Goal: Task Accomplishment & Management: Use online tool/utility

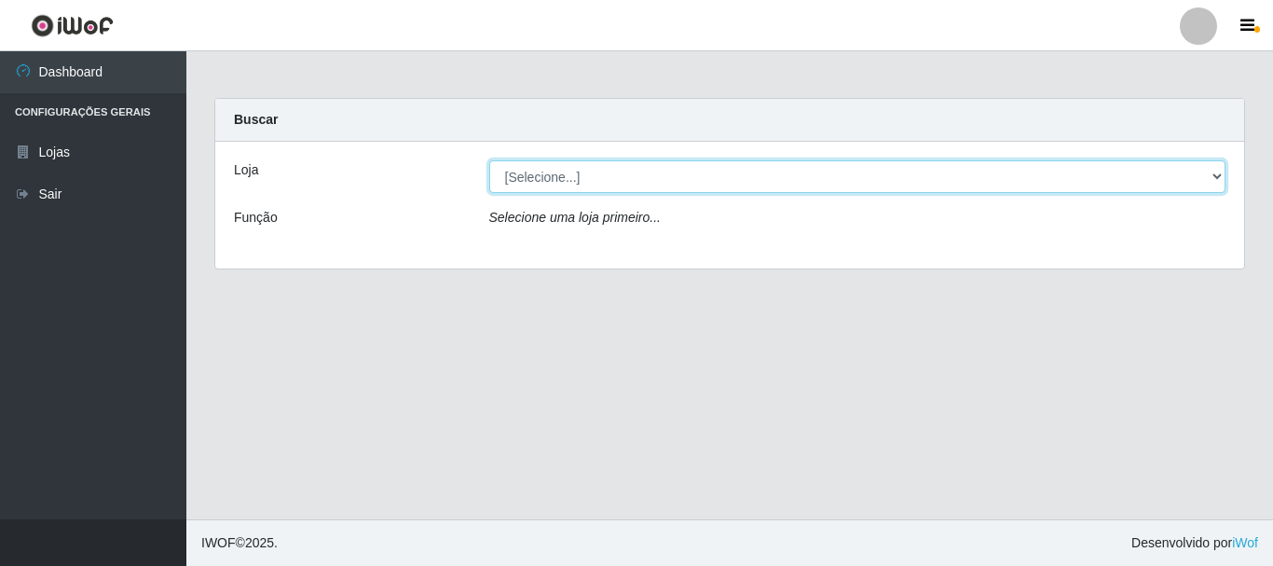
click at [1218, 178] on select "[Selecione...] Nordestão - Alecrim" at bounding box center [857, 176] width 737 height 33
select select "453"
click at [489, 160] on select "[Selecione...] Nordestão - Alecrim" at bounding box center [857, 176] width 737 height 33
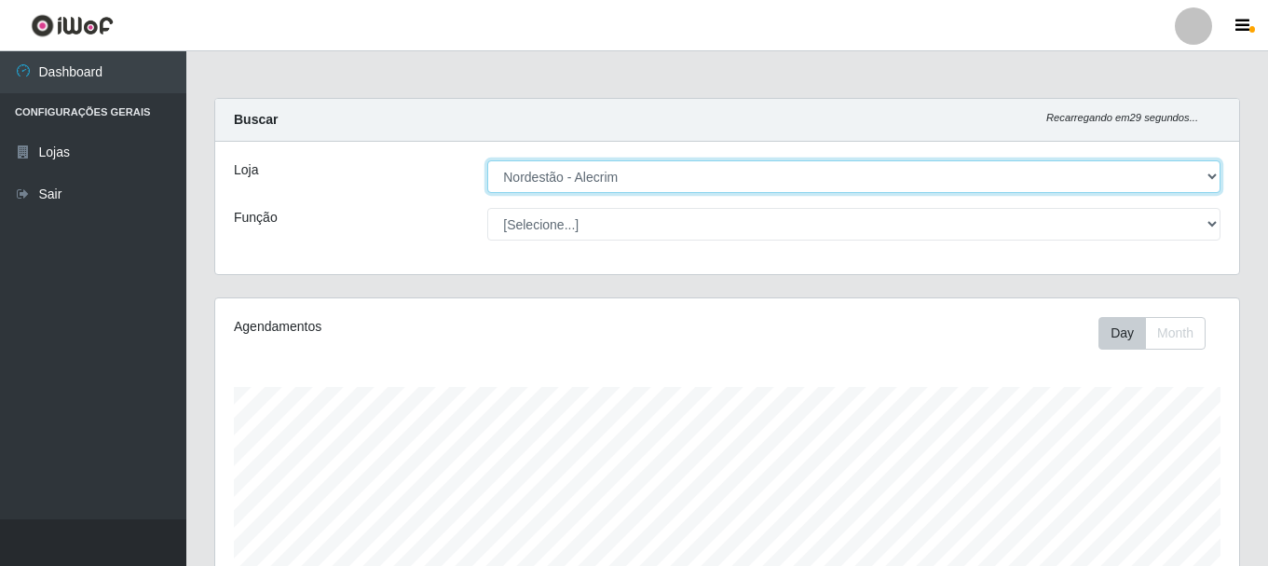
scroll to position [387, 1024]
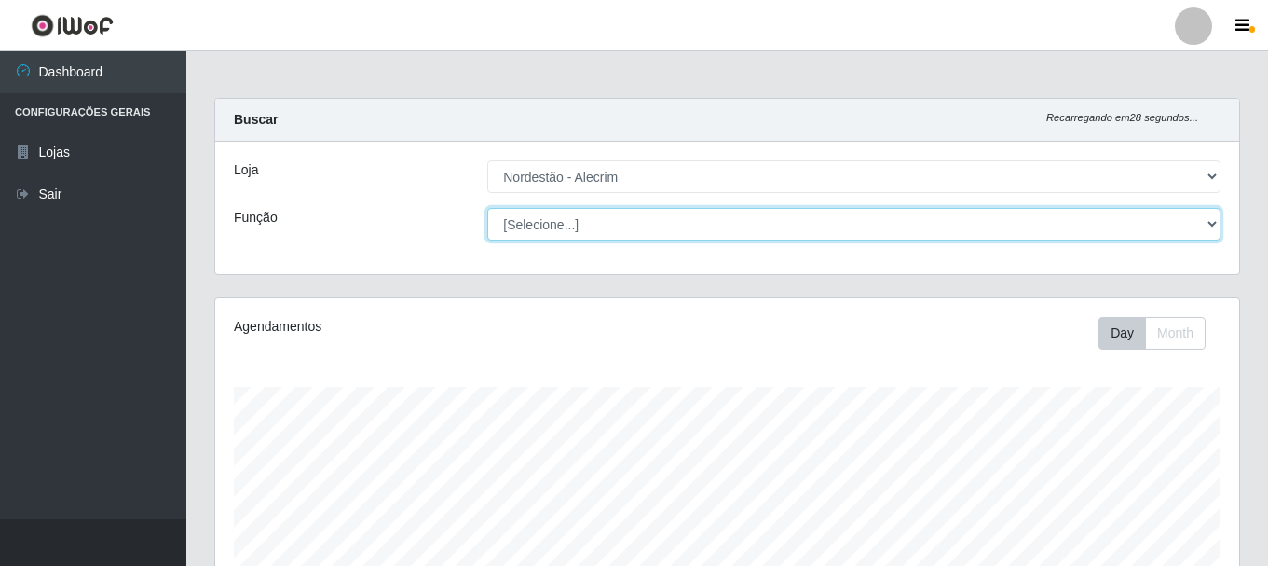
click at [1208, 226] on select "[Selecione...] Balconista + Balconista de Padaria Balconista de Padaria ++ Emba…" at bounding box center [853, 224] width 733 height 33
click at [487, 208] on select "[Selecione...] Balconista + Balconista de Padaria Balconista de Padaria ++ Emba…" at bounding box center [853, 224] width 733 height 33
click at [1208, 221] on select "[Selecione...] Balconista + Balconista de Padaria Balconista de Padaria ++ Emba…" at bounding box center [853, 224] width 733 height 33
select select "70"
click at [487, 208] on select "[Selecione...] Balconista + Balconista de Padaria Balconista de Padaria ++ Emba…" at bounding box center [853, 224] width 733 height 33
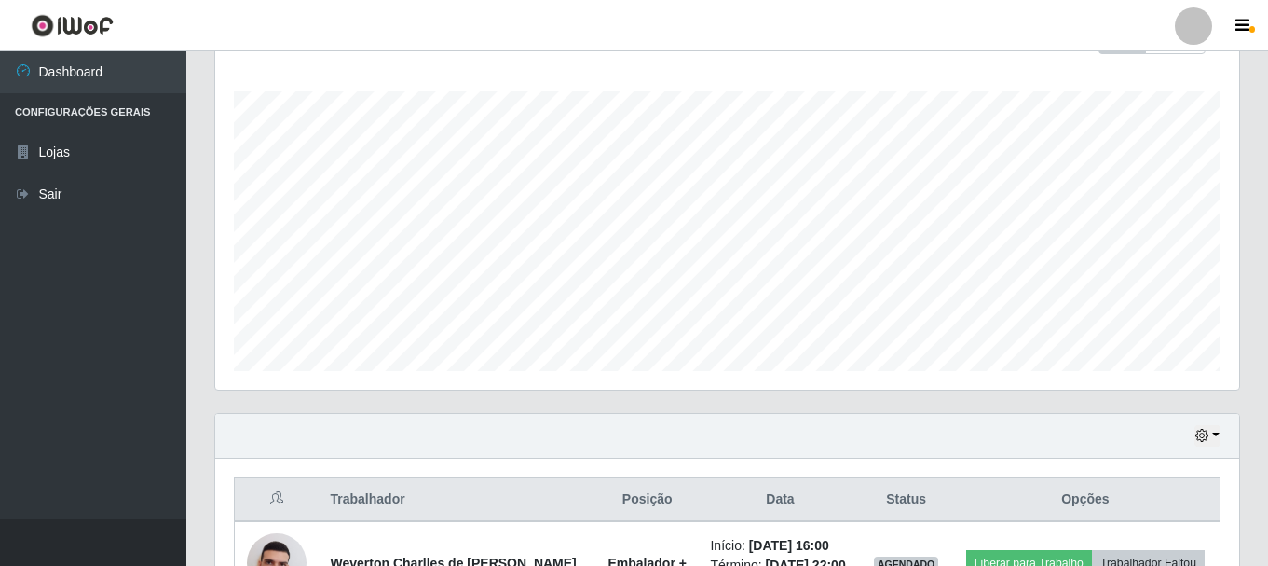
scroll to position [50, 0]
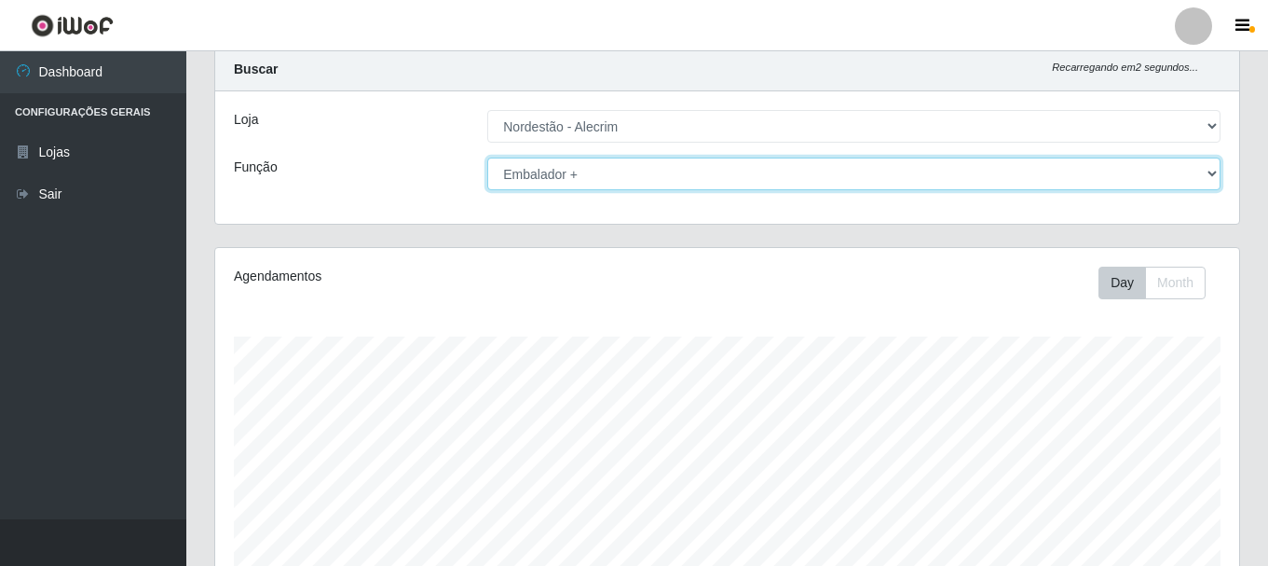
click at [1209, 177] on select "[Selecione...] Balconista + Balconista de Padaria Balconista de Padaria ++ Emba…" at bounding box center [853, 173] width 733 height 33
click at [487, 157] on select "[Selecione...] Balconista + Balconista de Padaria Balconista de Padaria ++ Emba…" at bounding box center [853, 173] width 733 height 33
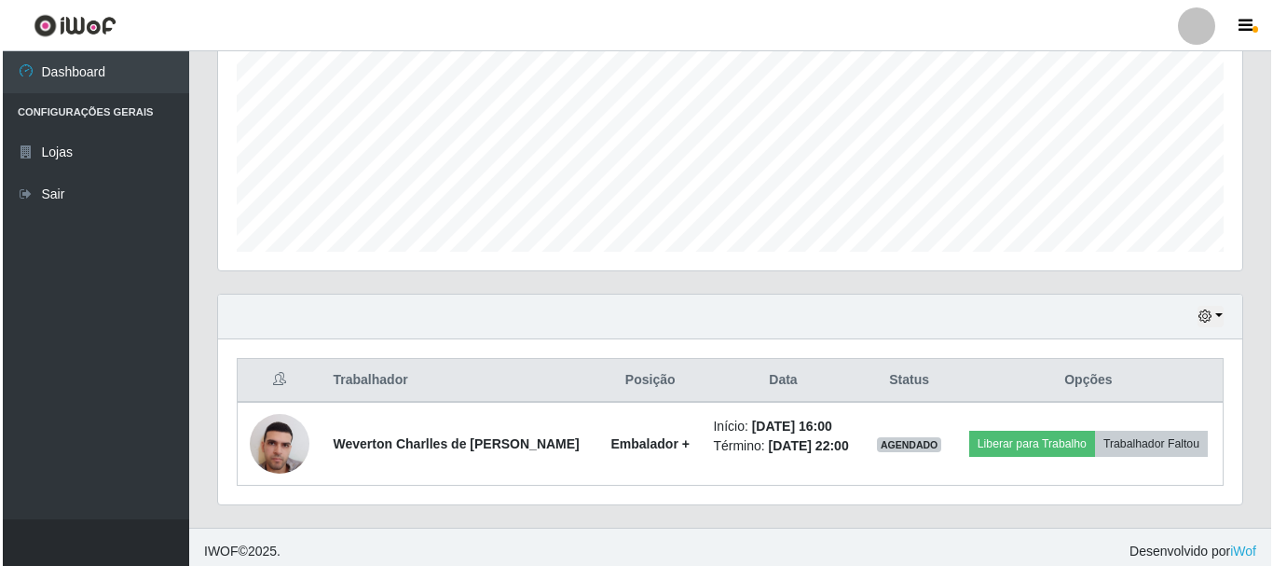
scroll to position [423, 0]
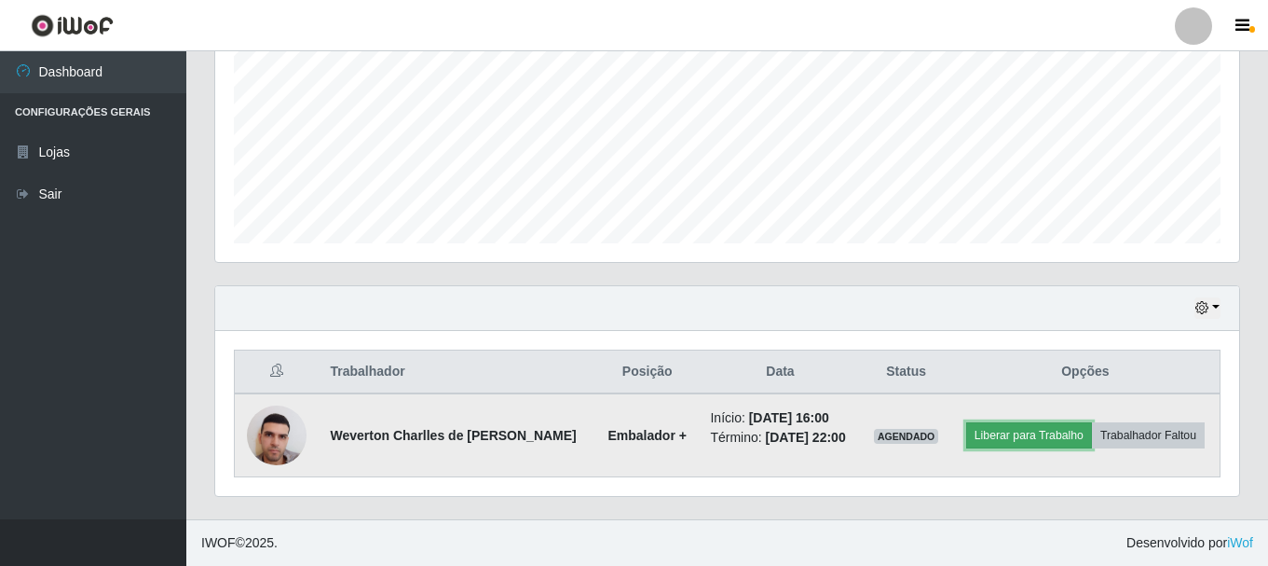
click at [1031, 439] on button "Liberar para Trabalho" at bounding box center [1029, 435] width 126 height 26
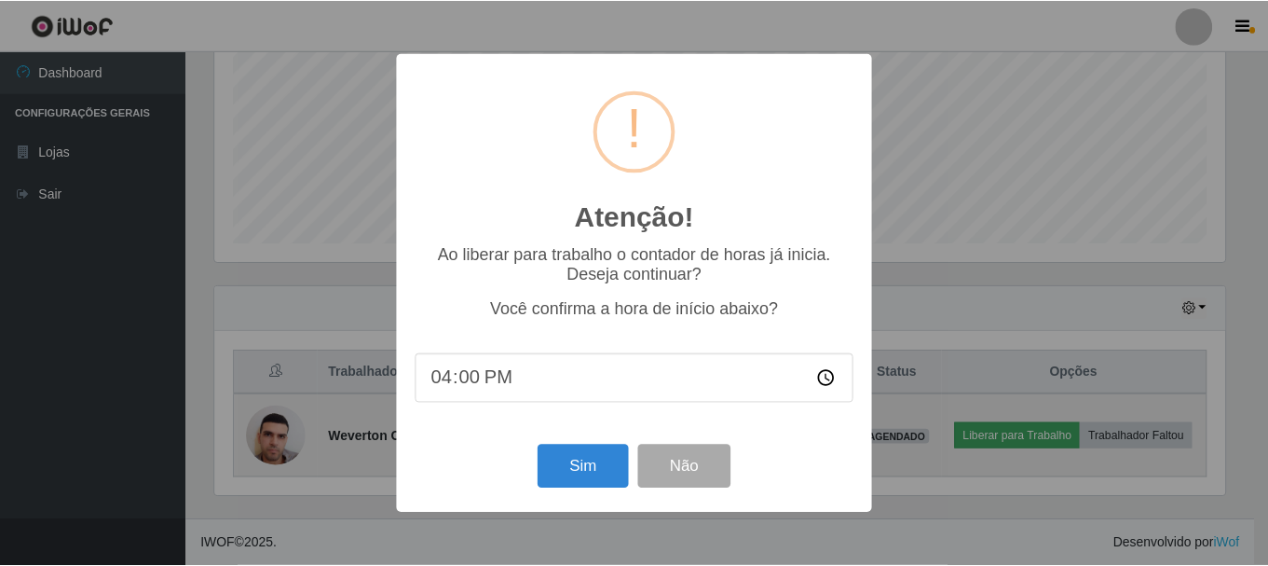
scroll to position [387, 1015]
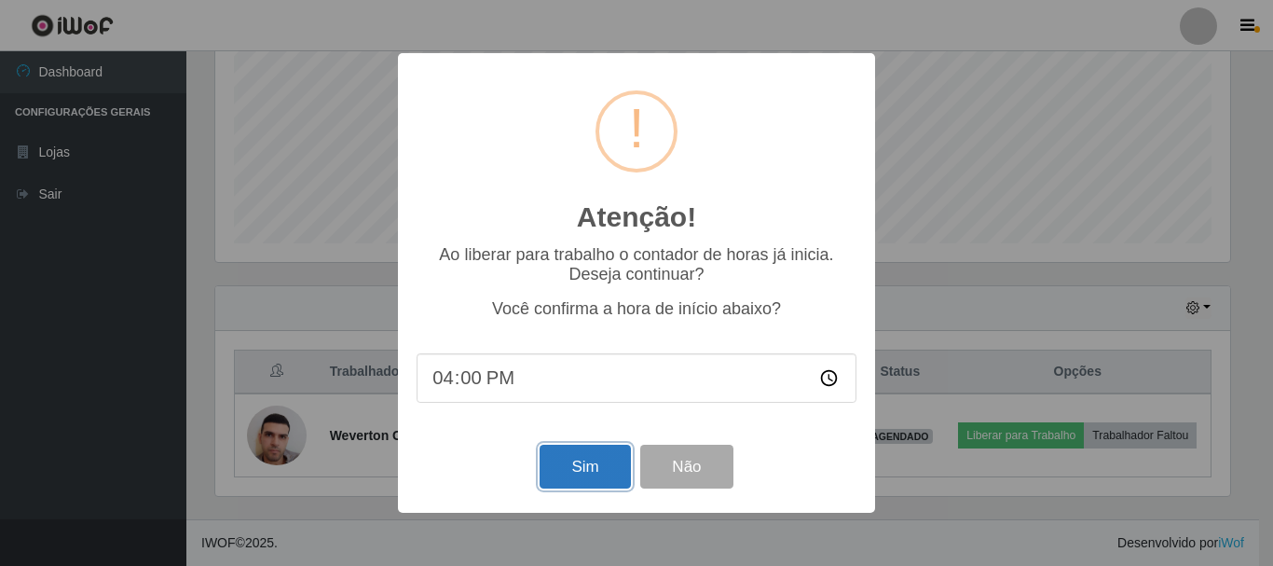
click at [607, 464] on button "Sim" at bounding box center [585, 466] width 90 height 44
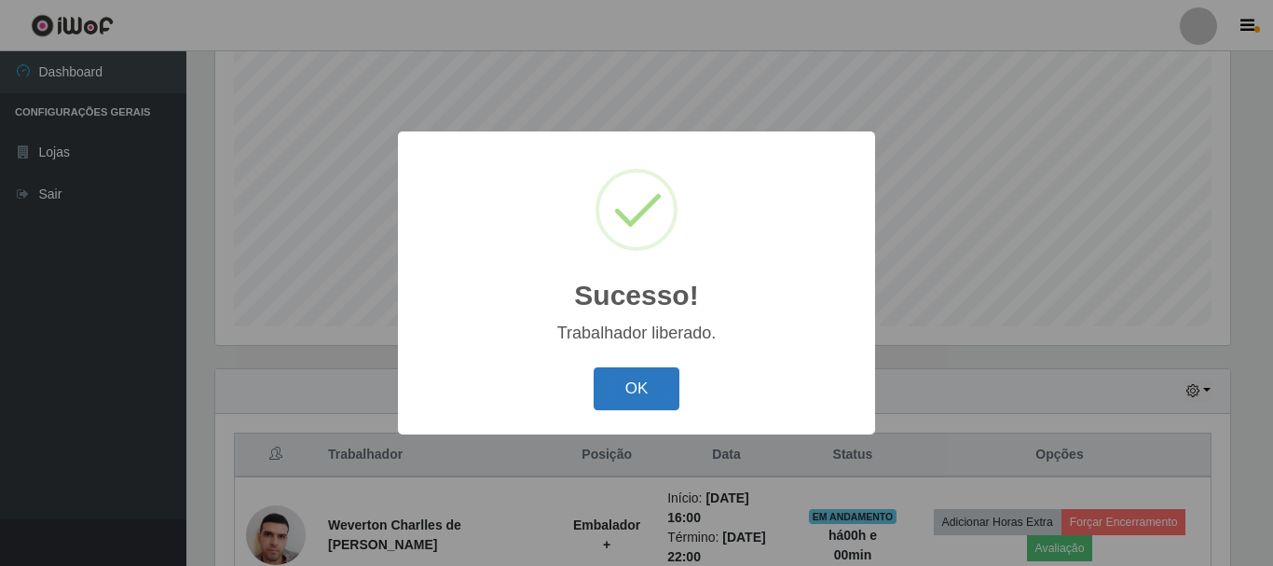
click at [653, 394] on button "OK" at bounding box center [637, 389] width 87 height 44
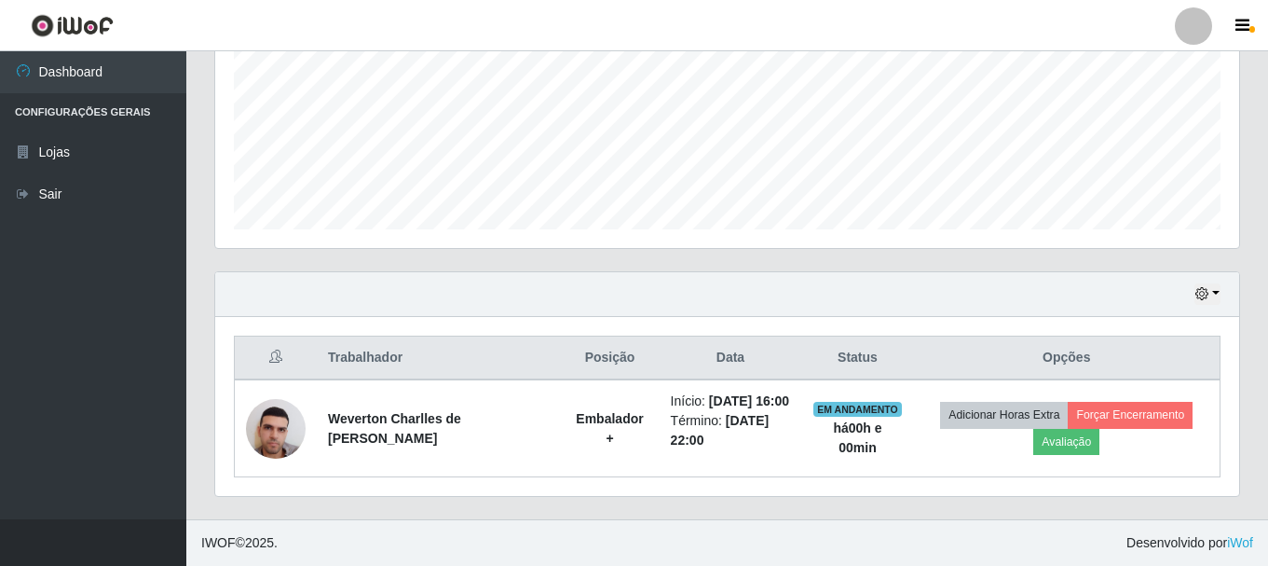
scroll to position [457, 0]
